Goal: Transaction & Acquisition: Register for event/course

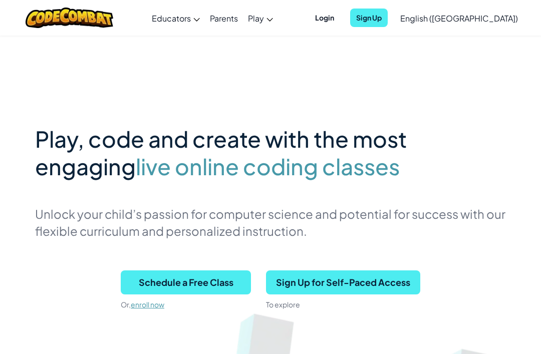
click at [419, 274] on span "Sign Up for Self-Paced Access" at bounding box center [343, 283] width 154 height 24
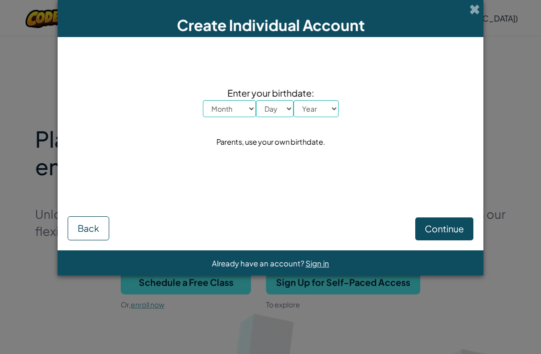
click at [239, 117] on select "Month January February March April May June July August September October Novem…" at bounding box center [229, 108] width 53 height 17
select select "6"
click at [266, 114] on select "Day 1 2 3 4 5 6 7 8 9 10 11 12 13 14 15 16 17 18 19 20 21 22 23 24 25 26 27 28 …" at bounding box center [275, 108] width 38 height 17
select select "20"
click at [331, 106] on select "Year [DATE] 2024 2023 2022 2021 2020 2019 2018 2017 2016 2015 2014 2013 2012 20…" at bounding box center [316, 108] width 45 height 17
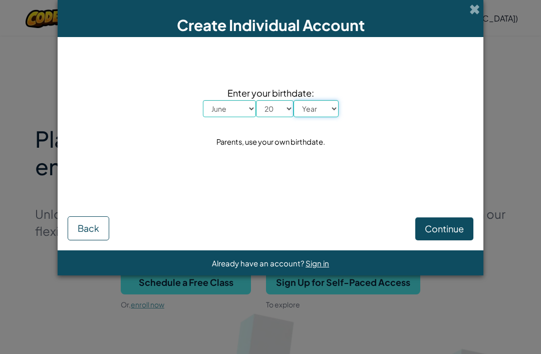
select select "2012"
click at [464, 231] on button "Continue" at bounding box center [445, 229] width 58 height 23
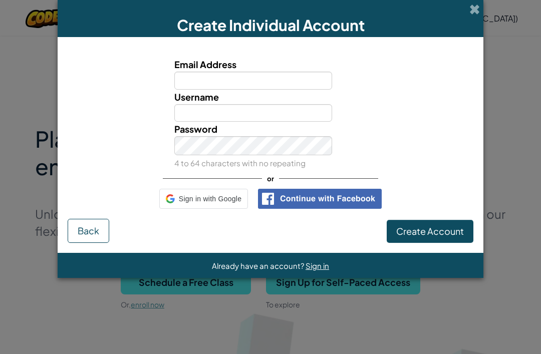
click at [194, 86] on input "Email Address" at bounding box center [253, 81] width 158 height 18
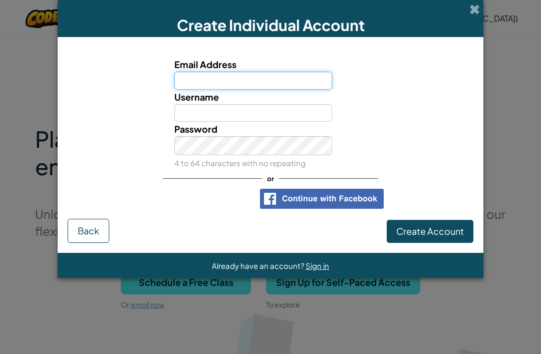
type input "[EMAIL_ADDRESS][DOMAIN_NAME]"
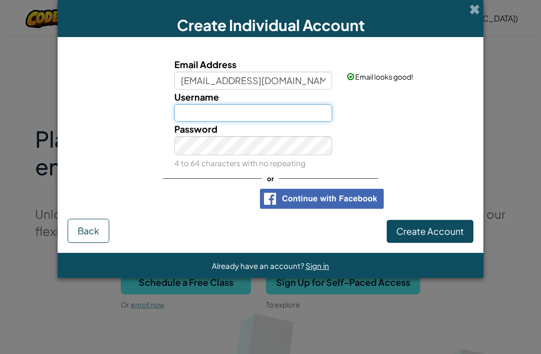
click at [192, 117] on input "Username" at bounding box center [253, 113] width 158 height 18
type input "C"
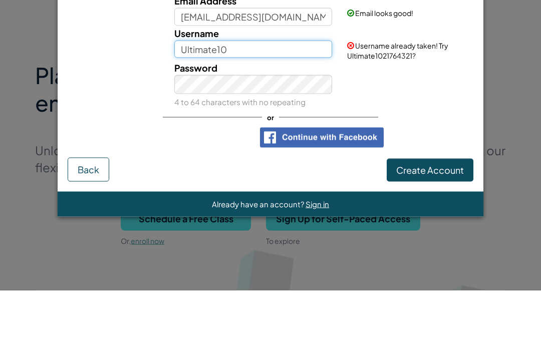
click at [281, 104] on input "Ultimate10" at bounding box center [253, 113] width 158 height 18
type input "Ultimate_Best10"
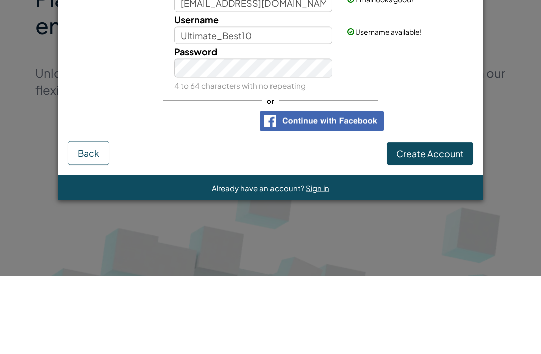
scroll to position [142, 0]
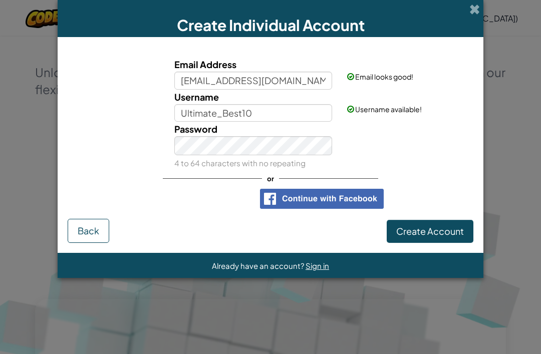
click at [448, 237] on span "Create Account" at bounding box center [430, 232] width 68 height 12
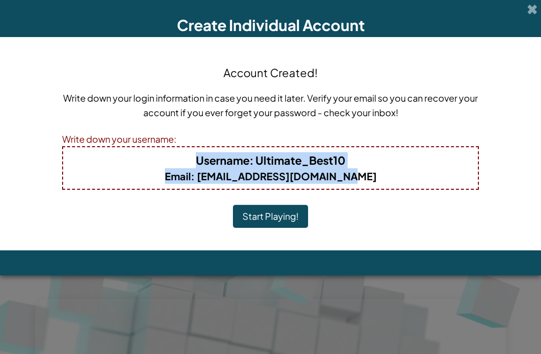
click at [496, 97] on div "Account Created! Write down your login information in case you need it later. V…" at bounding box center [270, 144] width 541 height 214
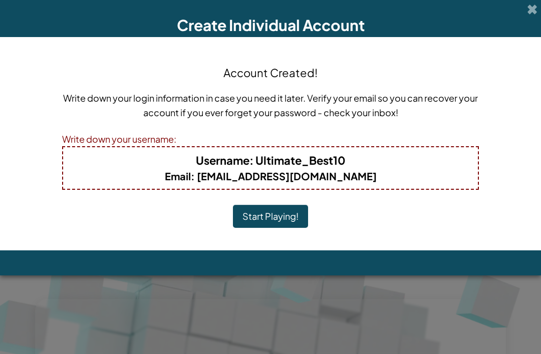
click at [266, 222] on button "Start Playing!" at bounding box center [270, 216] width 75 height 23
